Goal: Transaction & Acquisition: Subscribe to service/newsletter

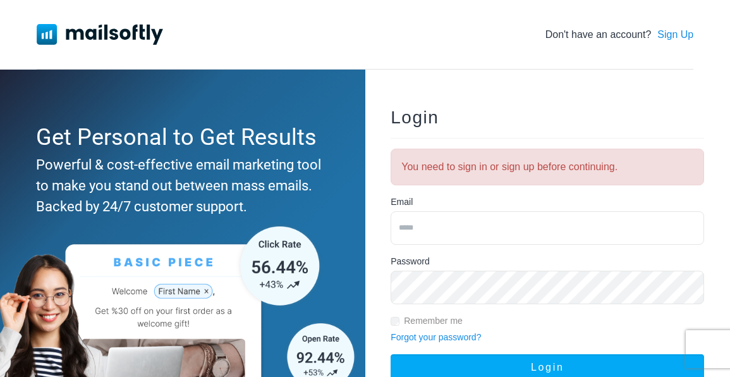
click at [673, 108] on div "Login You need to sign in or sign up before continuing. Email Password Remember…" at bounding box center [547, 274] width 354 height 372
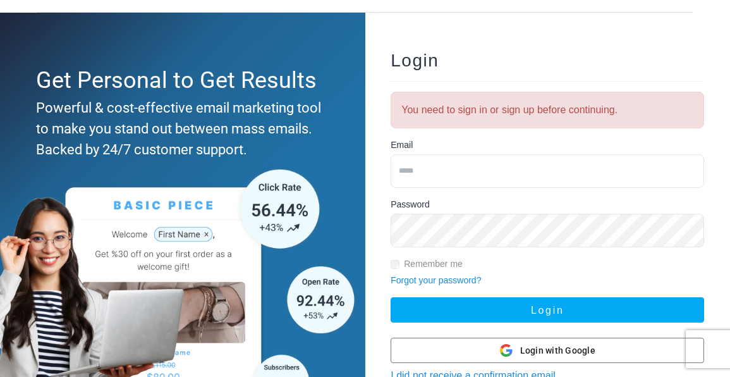
scroll to position [63, 0]
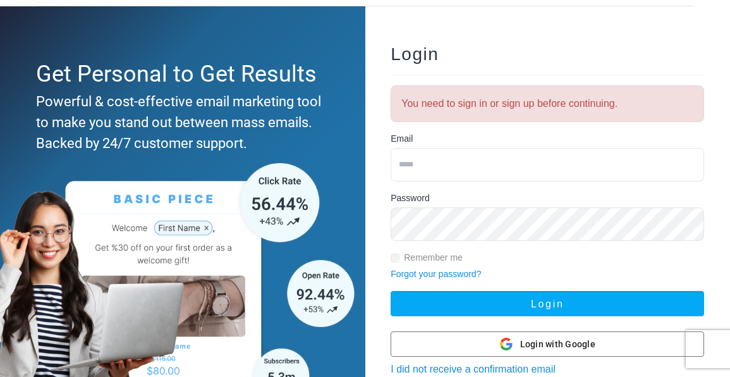
click at [472, 164] on input "email" at bounding box center [547, 164] width 313 height 33
paste input "**********"
type input "**********"
click at [704, 30] on div "**********" at bounding box center [547, 211] width 354 height 372
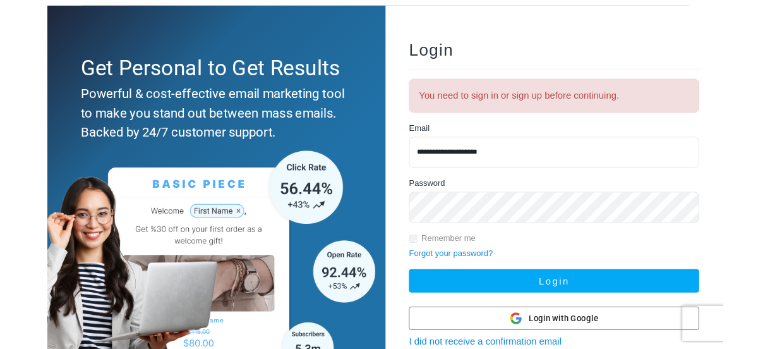
scroll to position [121, 0]
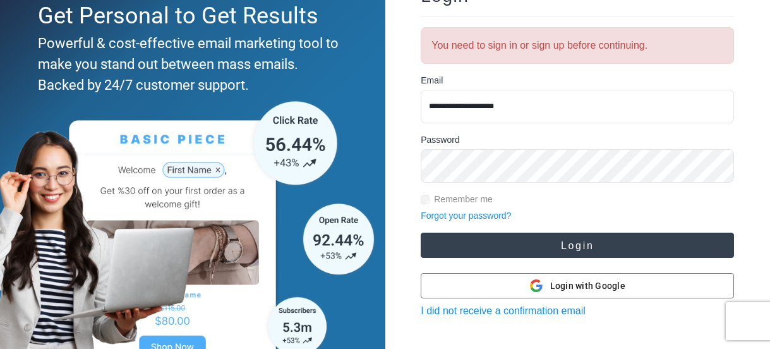
click at [515, 250] on button "Login" at bounding box center [577, 245] width 313 height 25
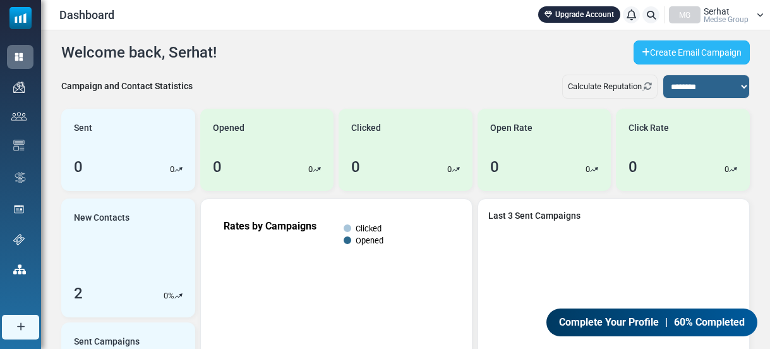
click at [696, 55] on link "Create Email Campaign" at bounding box center [692, 52] width 116 height 24
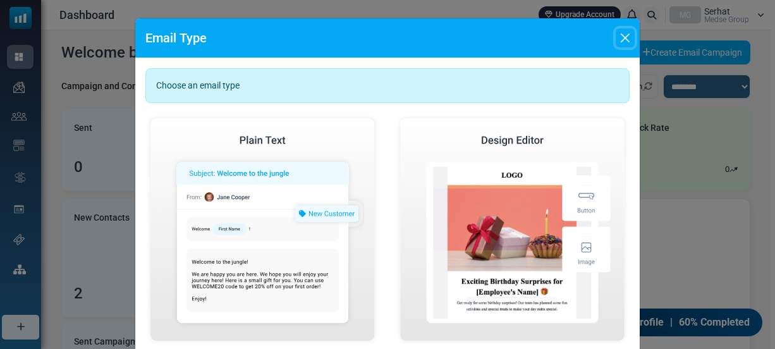
click at [626, 37] on button "Close" at bounding box center [624, 37] width 19 height 19
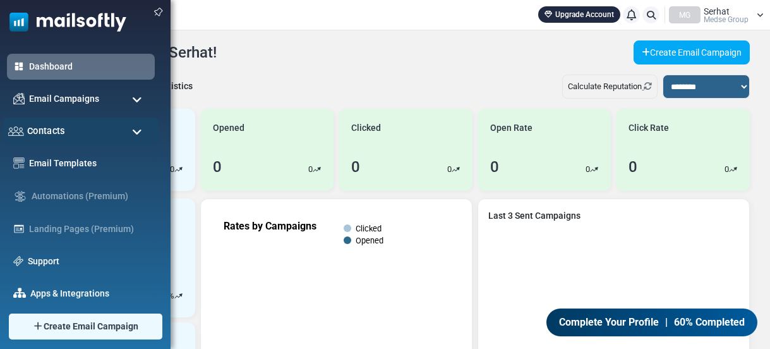
click at [53, 131] on span "Contacts" at bounding box center [46, 131] width 38 height 14
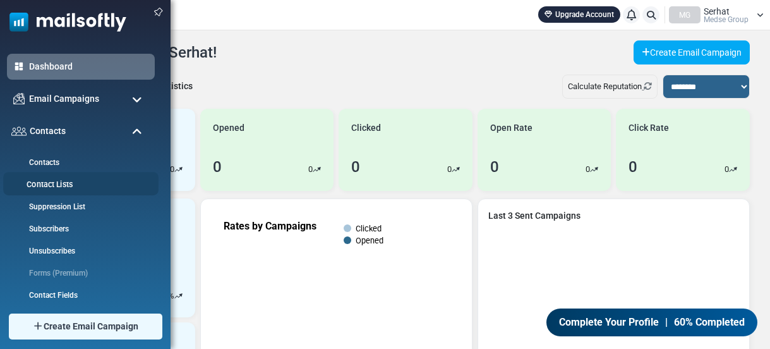
click at [58, 179] on link "Contact Lists" at bounding box center [79, 185] width 152 height 12
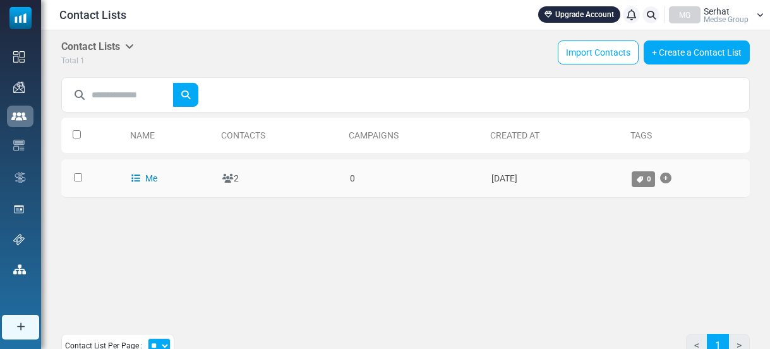
click at [147, 179] on link "Me" at bounding box center [144, 178] width 26 height 10
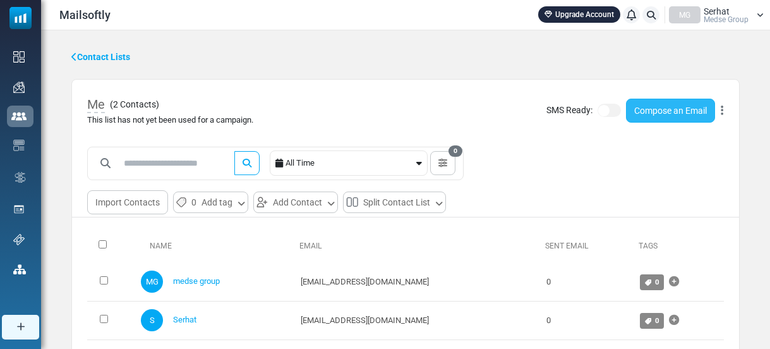
click at [673, 118] on link "Compose an Email" at bounding box center [670, 111] width 89 height 24
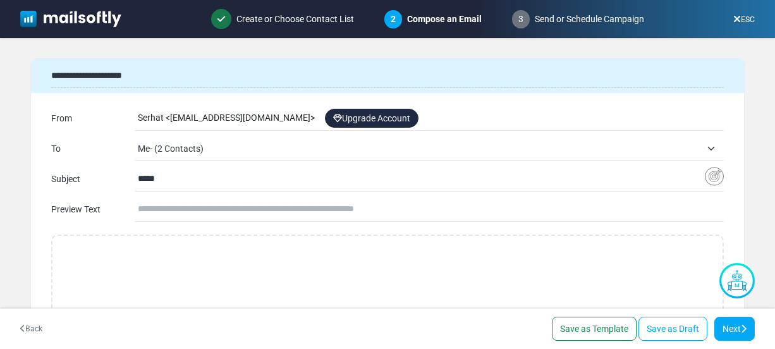
click at [741, 20] on link "ESC" at bounding box center [743, 19] width 21 height 9
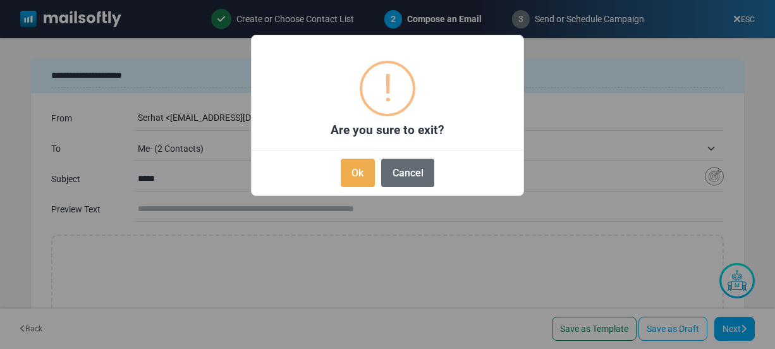
click at [394, 174] on button "Cancel" at bounding box center [407, 173] width 53 height 28
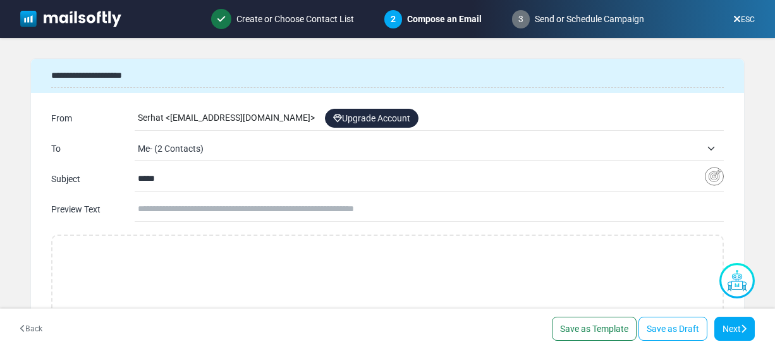
click at [751, 27] on div "ESC" at bounding box center [744, 19] width 42 height 23
click at [746, 18] on link "ESC" at bounding box center [743, 19] width 21 height 9
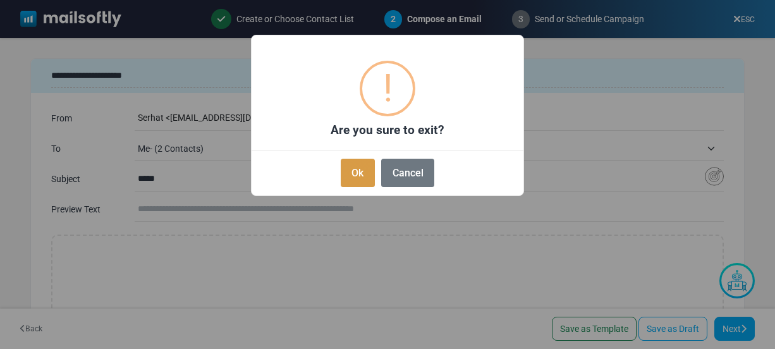
click at [361, 173] on button "Ok" at bounding box center [358, 173] width 34 height 28
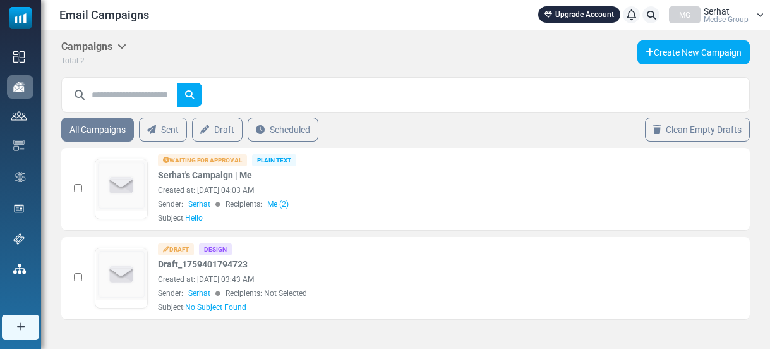
click at [559, 11] on link "Upgrade Account" at bounding box center [579, 14] width 82 height 16
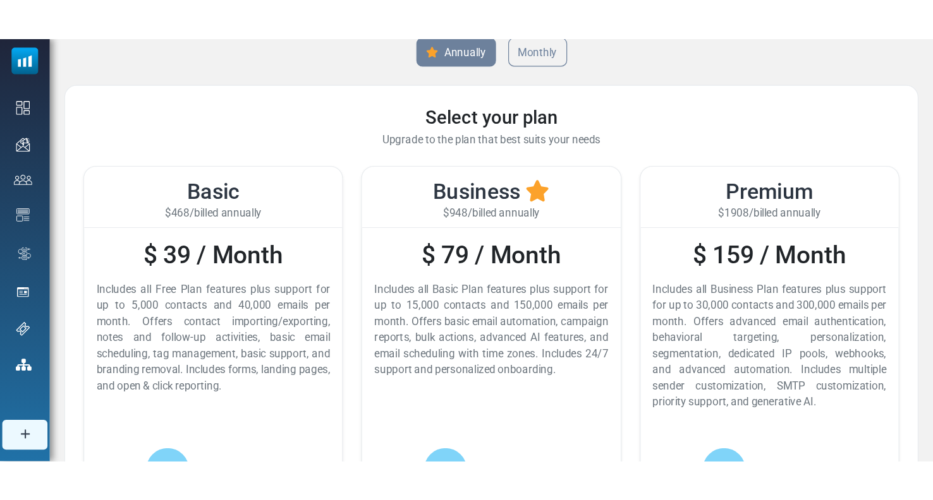
scroll to position [63, 0]
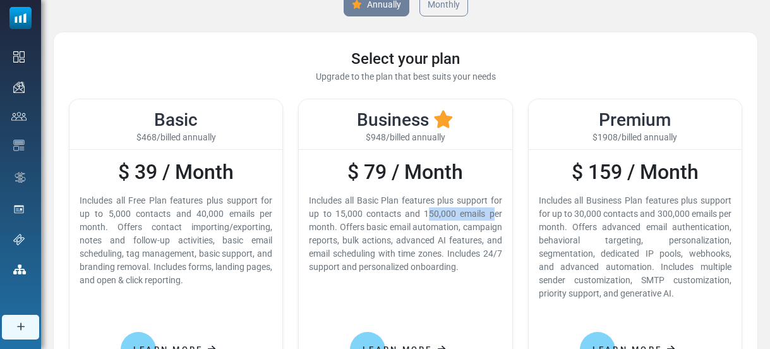
drag, startPoint x: 335, startPoint y: 215, endPoint x: 401, endPoint y: 212, distance: 66.4
click at [401, 212] on div "Includes all Basic Plan features plus support for up to 15,000 contacts and 150…" at bounding box center [405, 234] width 193 height 80
click at [107, 205] on div "Includes all Free Plan features plus support for up to 5,000 contacts and 40,00…" at bounding box center [176, 240] width 193 height 93
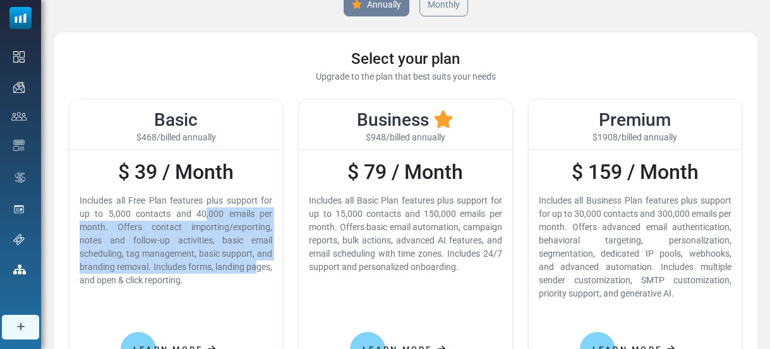
drag, startPoint x: 107, startPoint y: 212, endPoint x: 173, endPoint y: 265, distance: 83.6
click at [173, 265] on div "Includes all Free Plan features plus support for up to 5,000 contacts and 40,00…" at bounding box center [176, 240] width 193 height 93
click at [173, 267] on div "Includes all Free Plan features plus support for up to 5,000 contacts and 40,00…" at bounding box center [176, 240] width 193 height 93
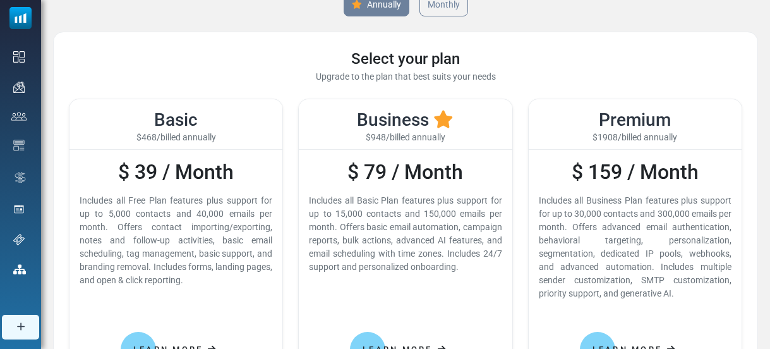
drag, startPoint x: 188, startPoint y: 284, endPoint x: 76, endPoint y: 199, distance: 140.3
click at [76, 199] on div "$ 39 / Month Includes all Free Plan features plus support for up to 5,000 conta…" at bounding box center [176, 287] width 213 height 274
click at [253, 284] on div "Includes all Free Plan features plus support for up to 5,000 contacts and 40,00…" at bounding box center [176, 240] width 193 height 93
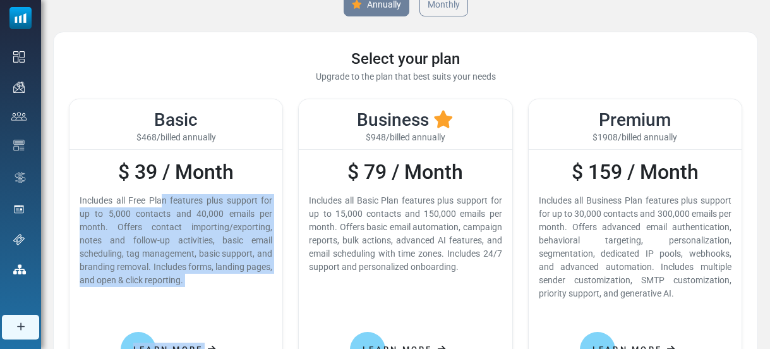
drag, startPoint x: 239, startPoint y: 288, endPoint x: 79, endPoint y: 198, distance: 184.2
click at [79, 198] on div "$ 39 / Month Includes all Free Plan features plus support for up to 5,000 conta…" at bounding box center [176, 287] width 213 height 274
click at [429, 289] on div "$ 79 / Month Includes all Basic Plan features plus support for up to 15,000 con…" at bounding box center [405, 287] width 213 height 274
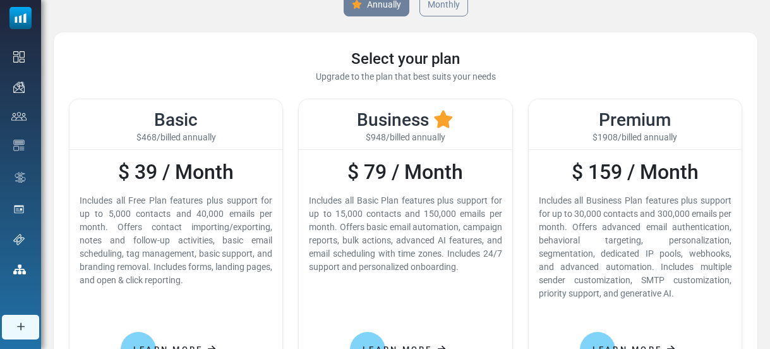
drag, startPoint x: 473, startPoint y: 269, endPoint x: 398, endPoint y: 202, distance: 100.3
click at [398, 202] on div "Includes all Basic Plan features plus support for up to 15,000 contacts and 150…" at bounding box center [405, 234] width 193 height 80
